Goal: Check status: Check status

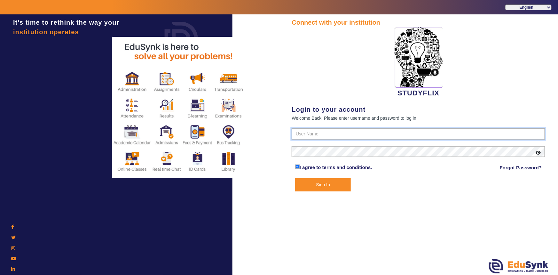
type input "6354922771"
click at [319, 184] on button "Sign In" at bounding box center [323, 184] width 56 height 13
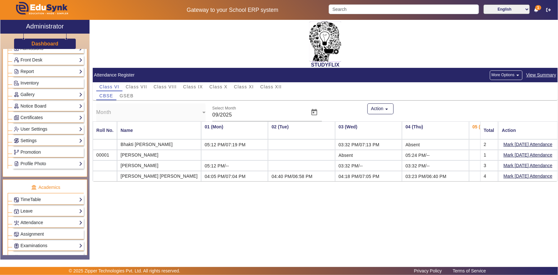
scroll to position [116, 0]
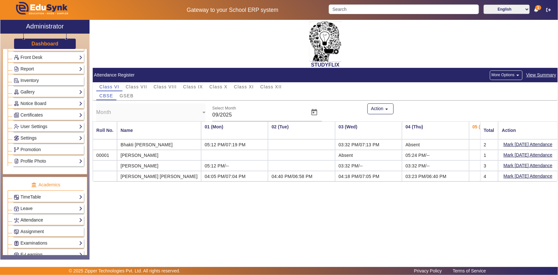
click at [27, 220] on link "Attendance" at bounding box center [48, 219] width 69 height 7
click at [21, 245] on link "Teachers" at bounding box center [26, 243] width 18 height 5
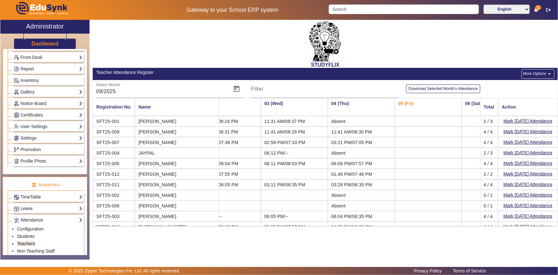
scroll to position [18, 92]
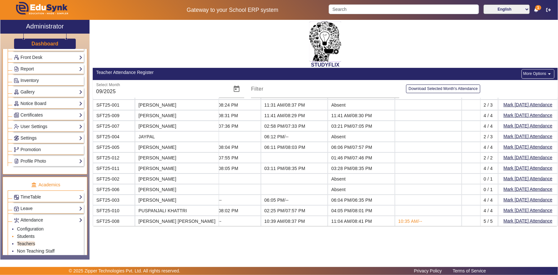
click at [20, 237] on link "Students" at bounding box center [26, 236] width 18 height 5
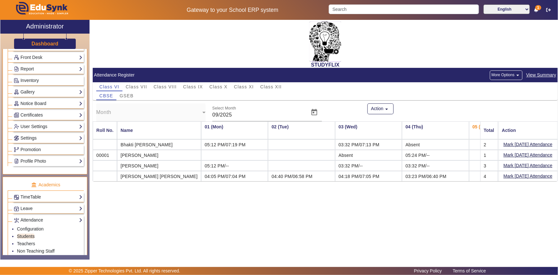
click at [537, 76] on span "View Summary" at bounding box center [541, 74] width 31 height 7
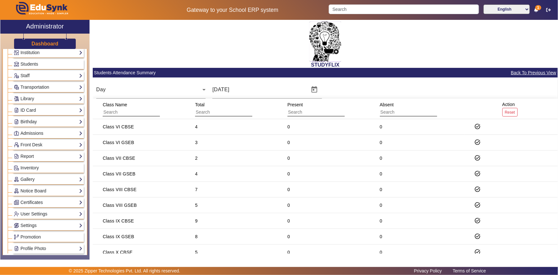
drag, startPoint x: 167, startPoint y: 72, endPoint x: 177, endPoint y: 74, distance: 10.0
click at [177, 74] on mat-card-header "Students Attendance Summary Back To Previous View" at bounding box center [325, 73] width 465 height 10
click at [134, 40] on div "STUDYFLIX" at bounding box center [325, 44] width 465 height 48
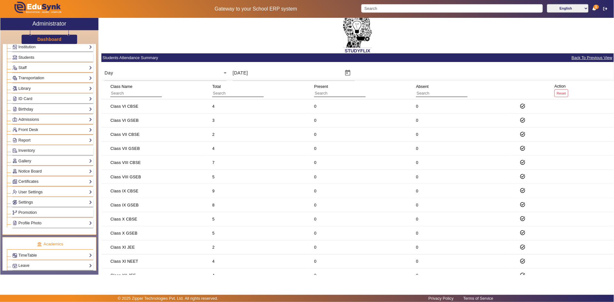
scroll to position [9, 0]
